Goal: Find specific page/section: Find specific page/section

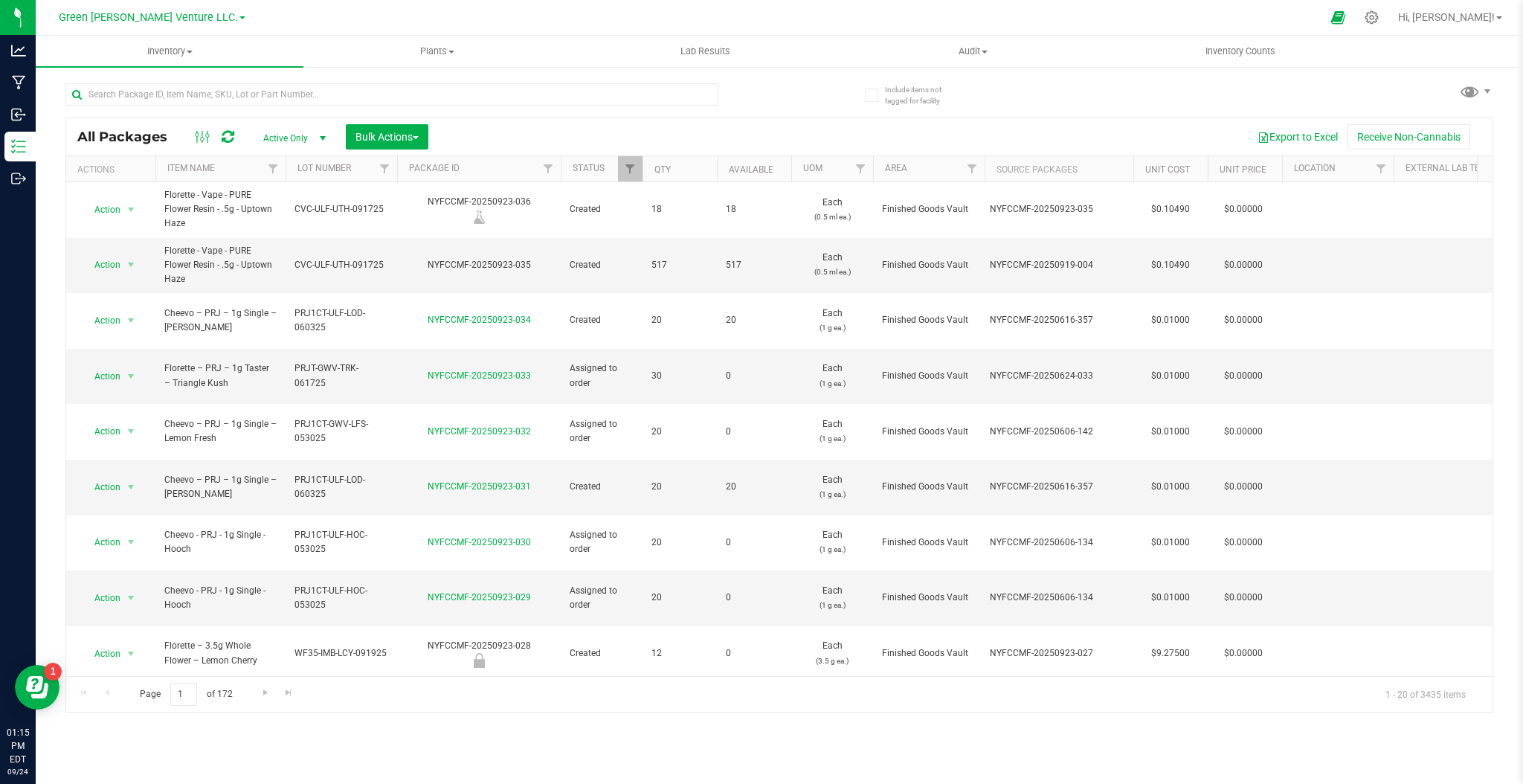
click at [895, 20] on div at bounding box center [794, 17] width 1055 height 29
